Goal: Information Seeking & Learning: Understand process/instructions

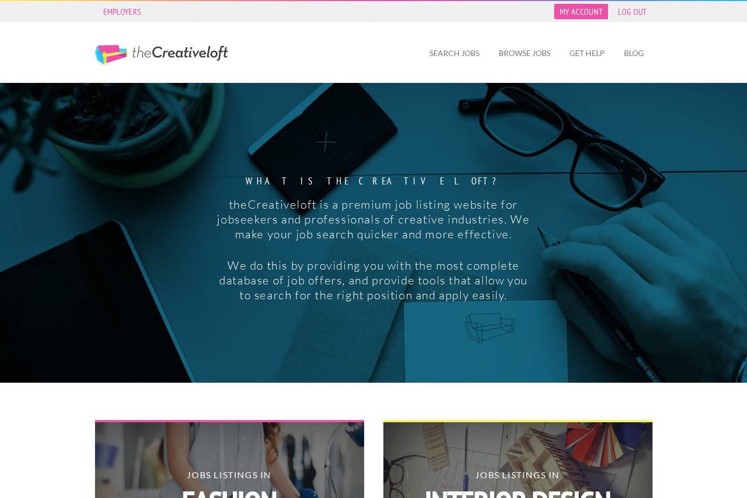
click at [600, 9] on link "My Account" at bounding box center [581, 11] width 54 height 15
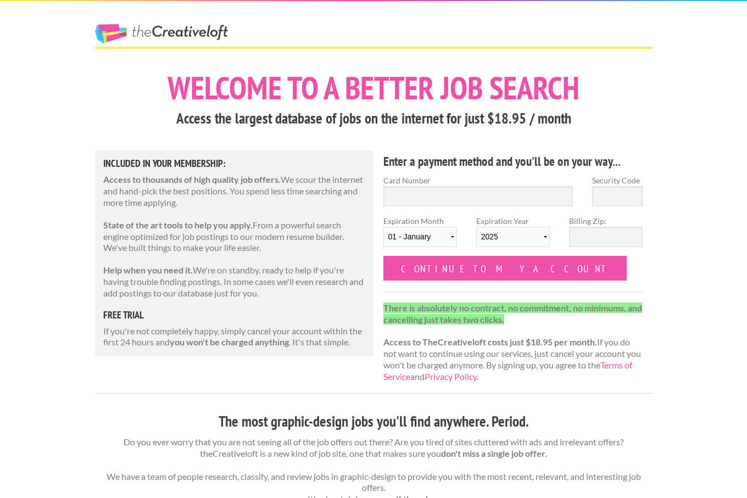
click at [170, 28] on link "The Creative Loft" at bounding box center [161, 34] width 133 height 20
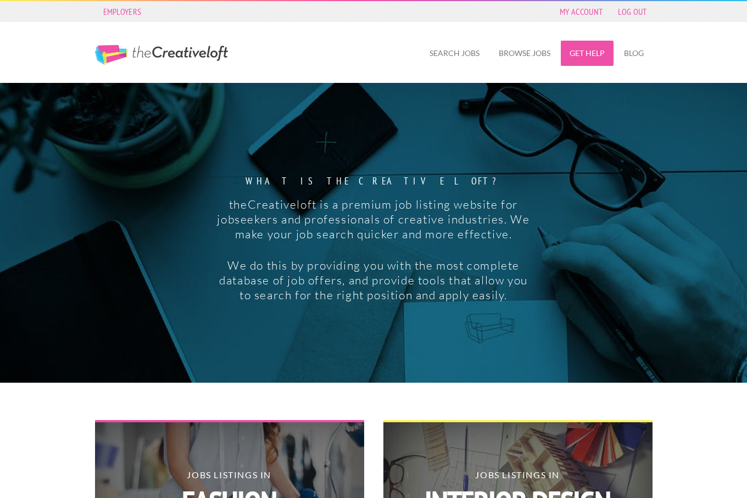
click at [583, 52] on link "Get Help" at bounding box center [587, 53] width 53 height 25
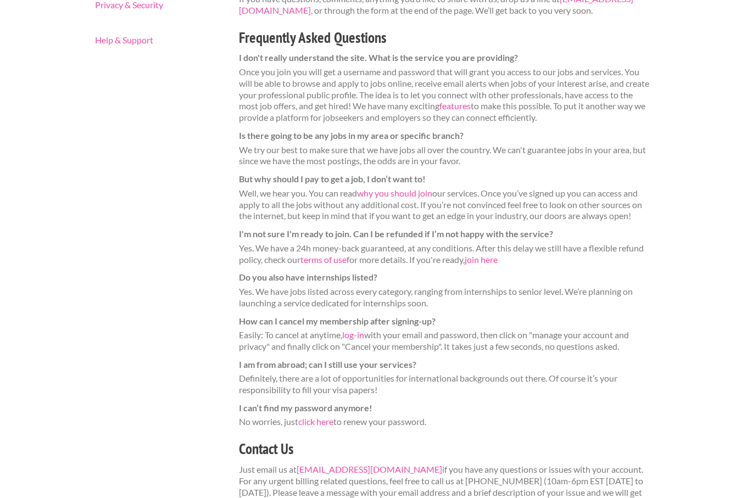
scroll to position [176, 0]
click at [359, 329] on link "log-in" at bounding box center [353, 334] width 22 height 10
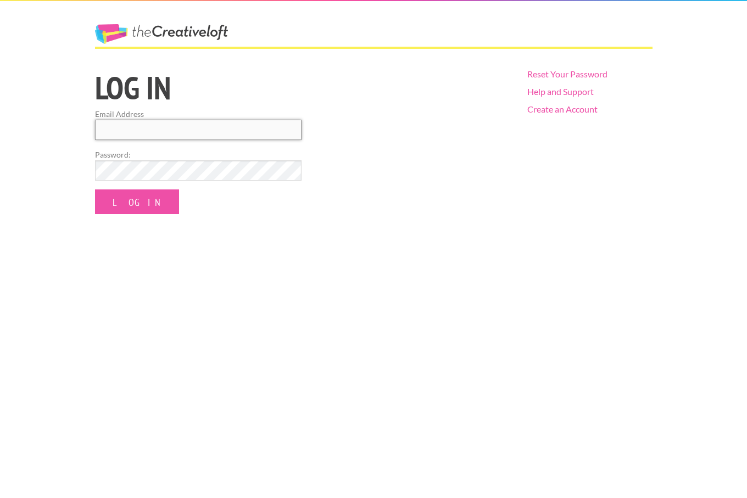
type input "[EMAIL_ADDRESS][DOMAIN_NAME]"
click at [125, 201] on input "Log In" at bounding box center [137, 201] width 84 height 25
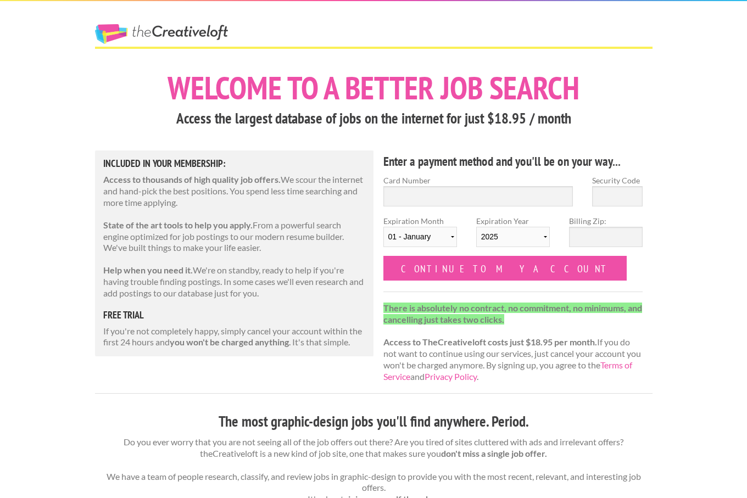
click at [222, 28] on link "The Creative Loft" at bounding box center [161, 34] width 133 height 20
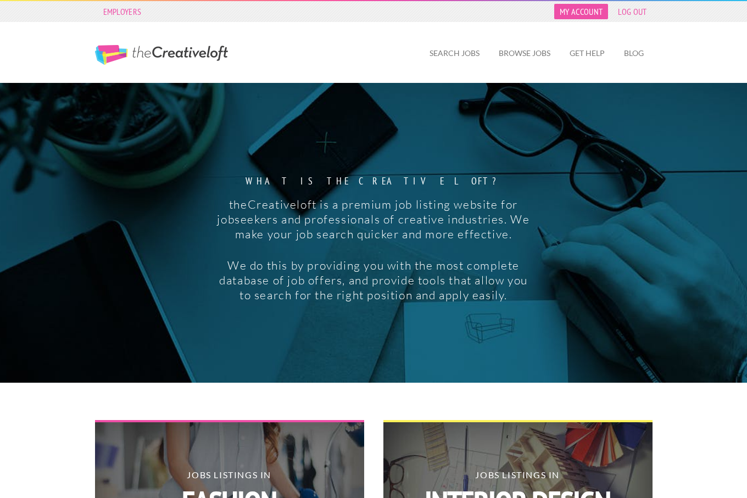
click at [579, 10] on link "My Account" at bounding box center [581, 11] width 54 height 15
click at [580, 62] on link "Get Help" at bounding box center [587, 53] width 53 height 25
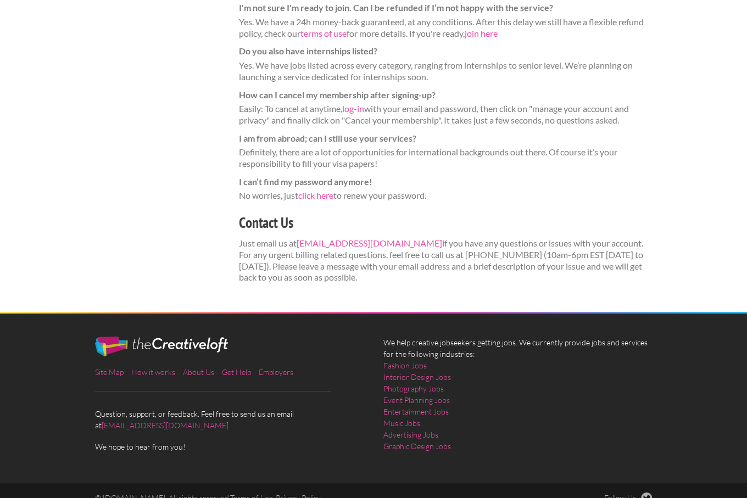
scroll to position [401, 0]
